Goal: Task Accomplishment & Management: Use online tool/utility

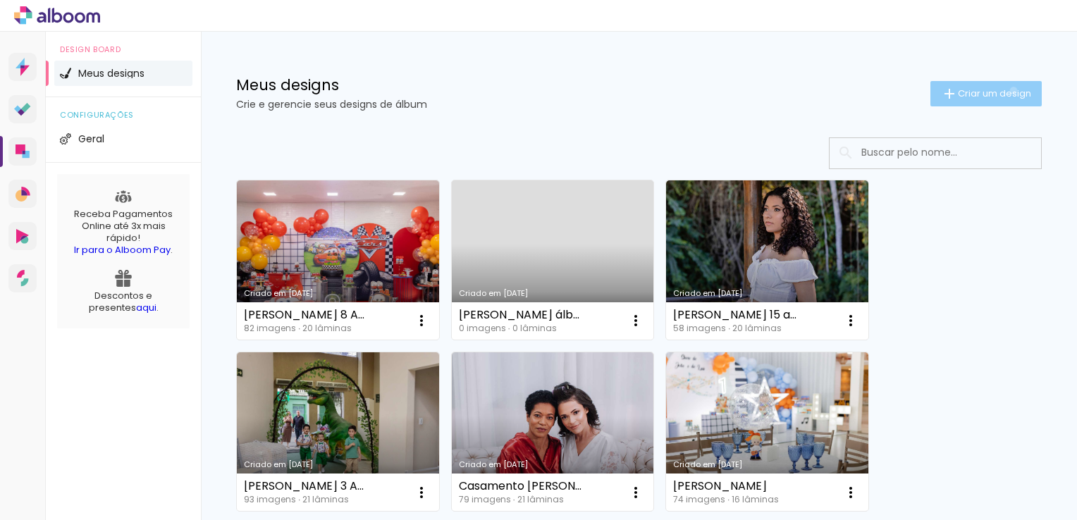
click at [1000, 90] on span "Criar um design" at bounding box center [994, 93] width 73 height 9
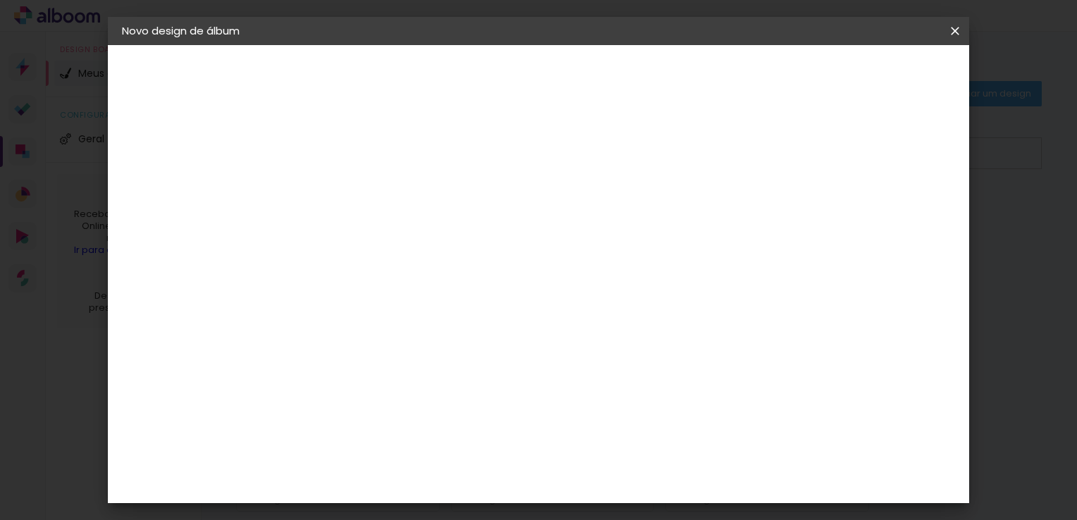
click at [353, 191] on input at bounding box center [353, 189] width 0 height 22
type input "VITÓRIA 15 ANOS"
type paper-input "VITÓRIA 15 ANOS"
click at [0, 0] on slot "Avançar" at bounding box center [0, 0] width 0 height 0
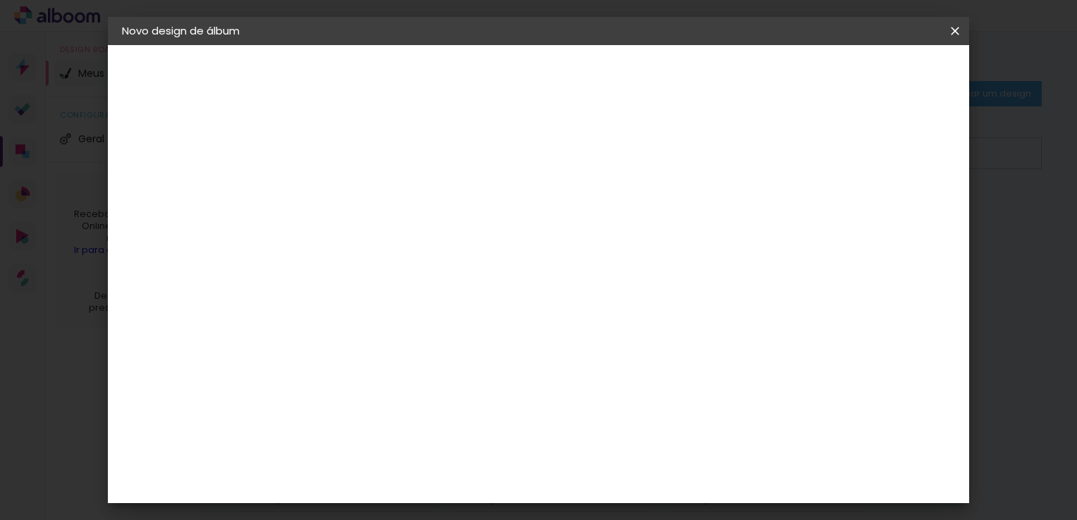
click at [426, 472] on div "[PERSON_NAME]" at bounding box center [390, 477] width 94 height 11
click at [0, 0] on slot "Avançar" at bounding box center [0, 0] width 0 height 0
click at [408, 235] on input "text" at bounding box center [380, 246] width 55 height 22
click at [0, 0] on slot "Slim Book" at bounding box center [0, 0] width 0 height 0
type input "Slim Book"
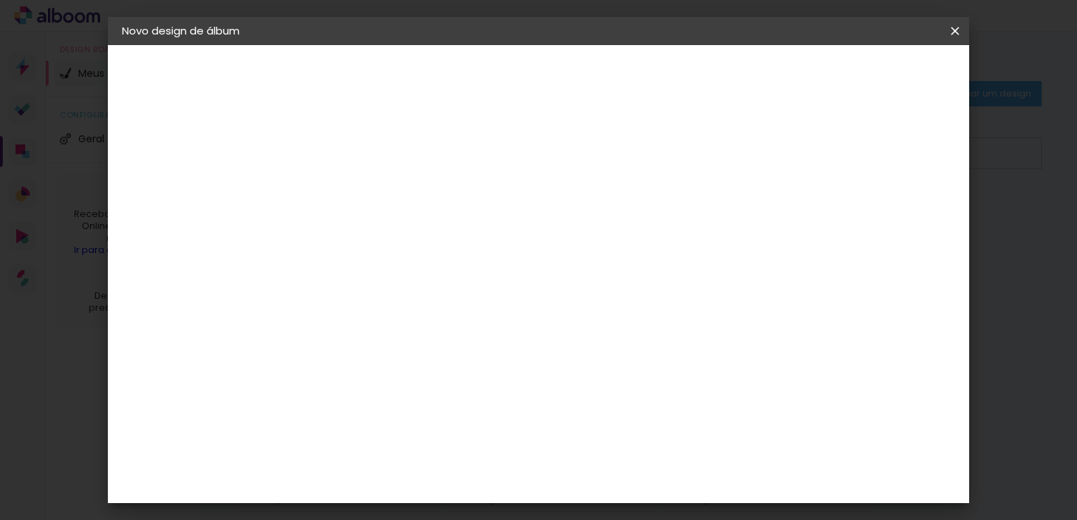
scroll to position [601, 0]
click at [582, 83] on paper-button "Avançar" at bounding box center [547, 75] width 69 height 24
click at [688, 80] on span "Iniciar design" at bounding box center [656, 75] width 64 height 10
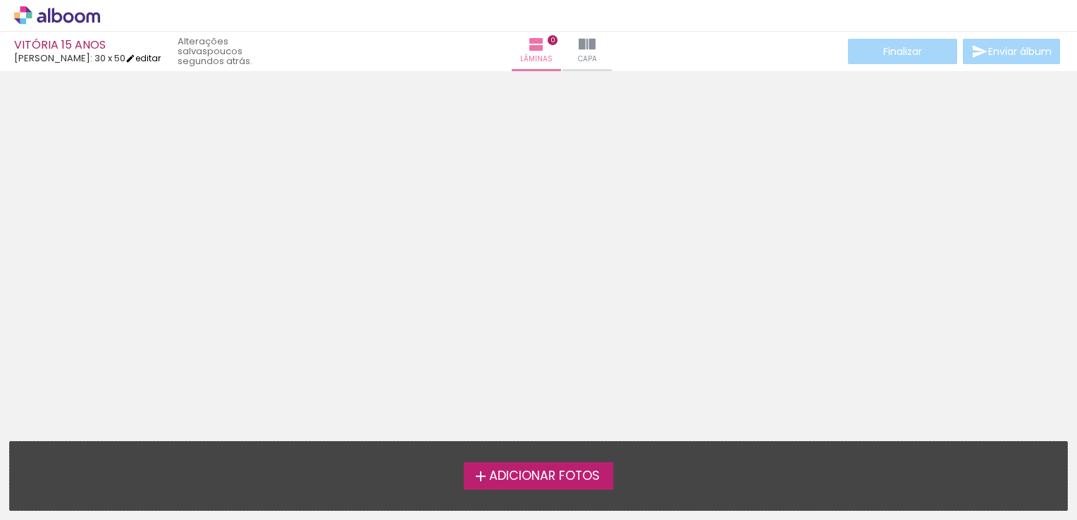
click at [140, 55] on link "editar" at bounding box center [143, 58] width 35 height 12
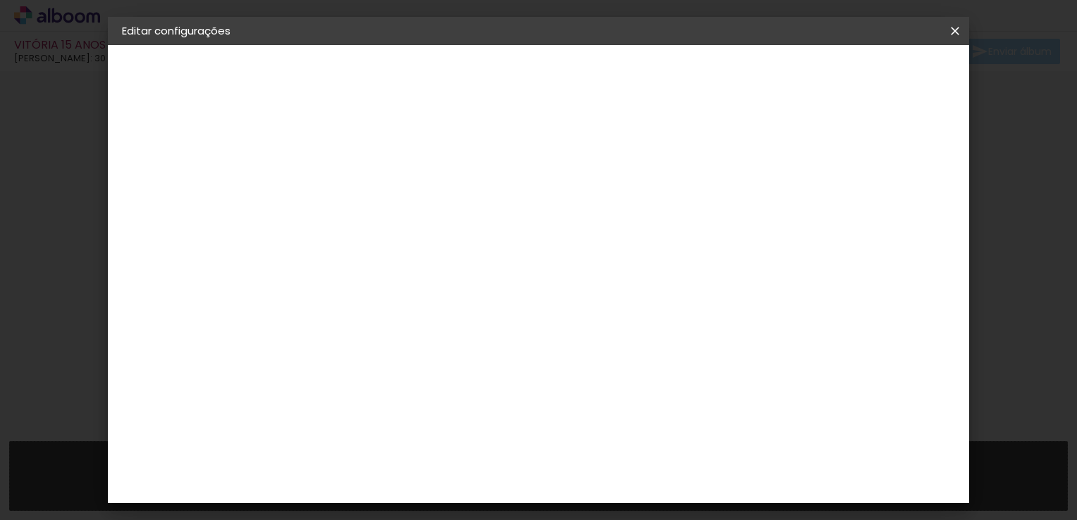
click at [688, 80] on span "Salvar configurações" at bounding box center [645, 80] width 86 height 20
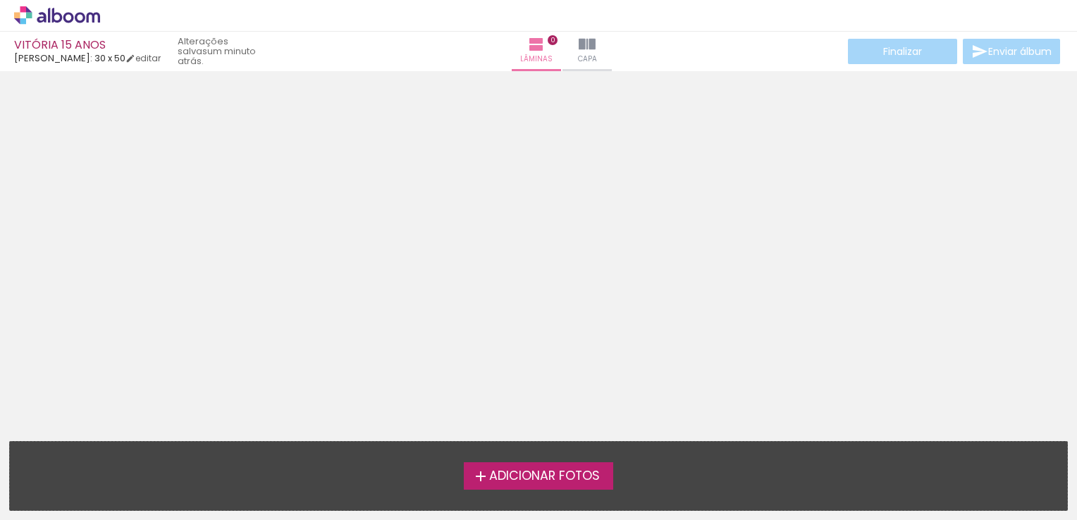
click at [563, 478] on span "Adicionar Fotos" at bounding box center [544, 476] width 111 height 13
click at [0, 0] on input "file" at bounding box center [0, 0] width 0 height 0
